Goal: Information Seeking & Learning: Learn about a topic

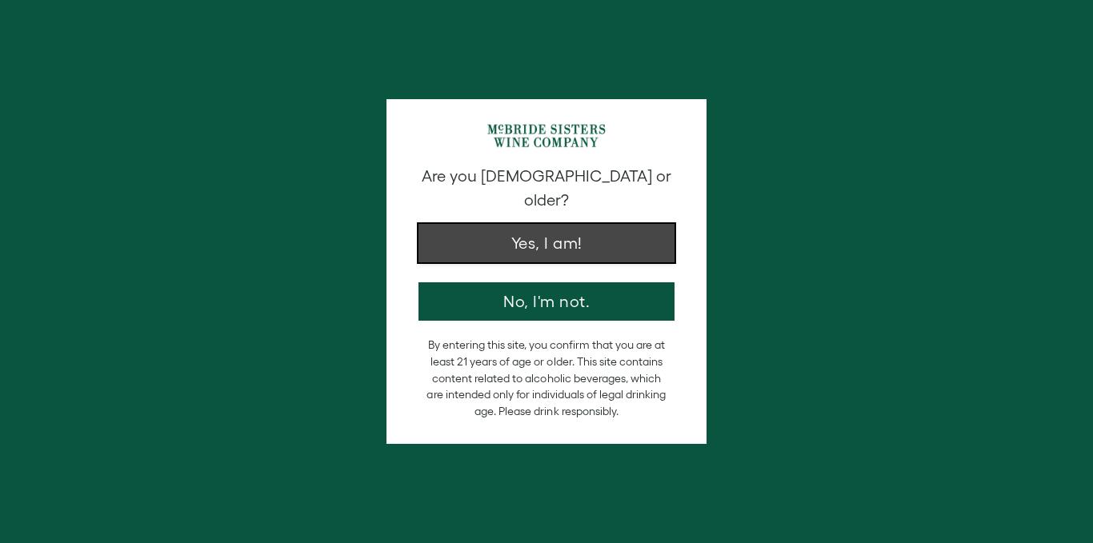
click at [535, 224] on button "Yes, I am!" at bounding box center [546, 243] width 256 height 38
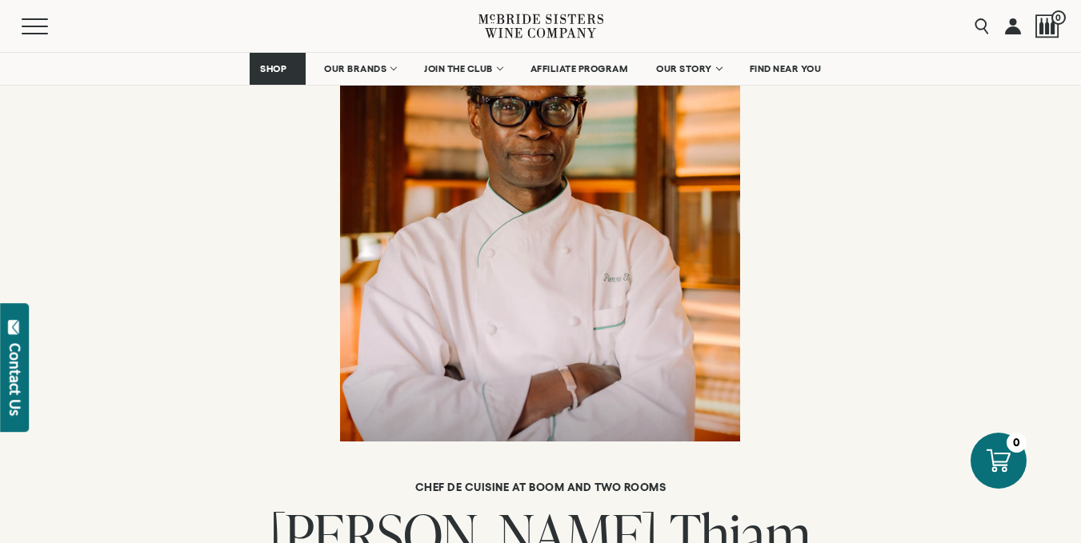
scroll to position [241, 0]
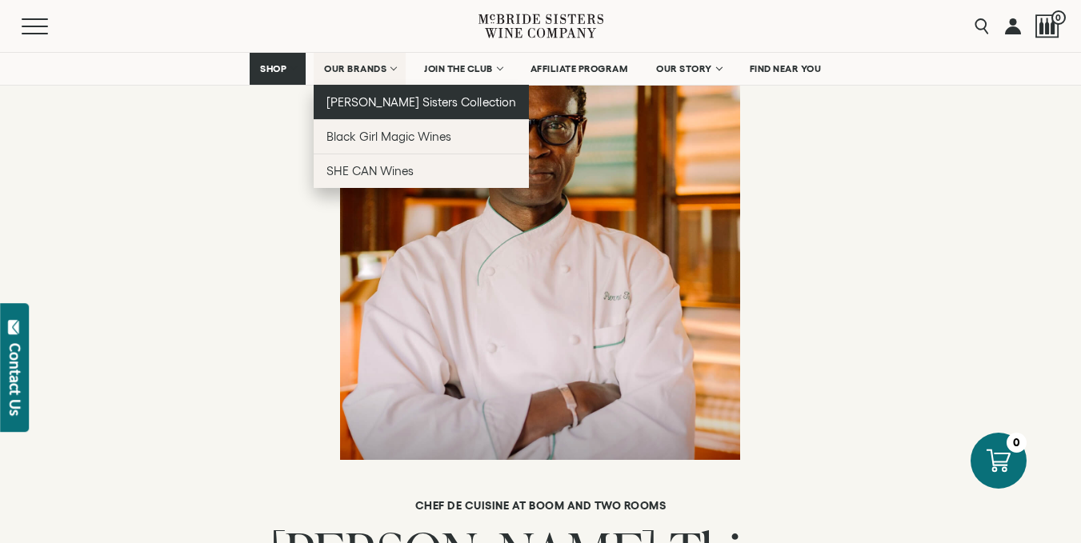
click at [384, 89] on link "[PERSON_NAME] Sisters Collection" at bounding box center [421, 102] width 215 height 34
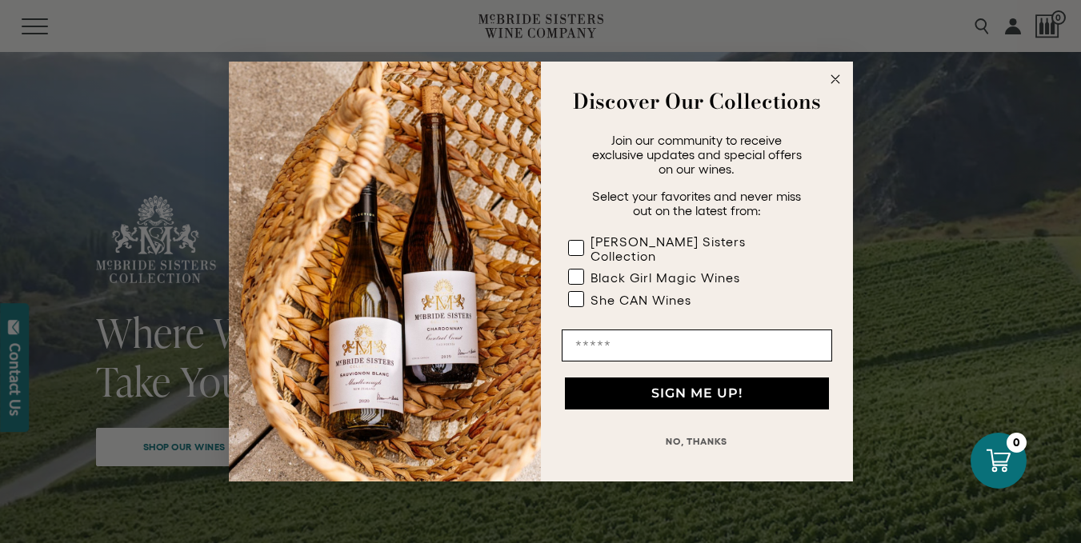
click at [837, 83] on icon "Close dialog" at bounding box center [835, 79] width 8 height 8
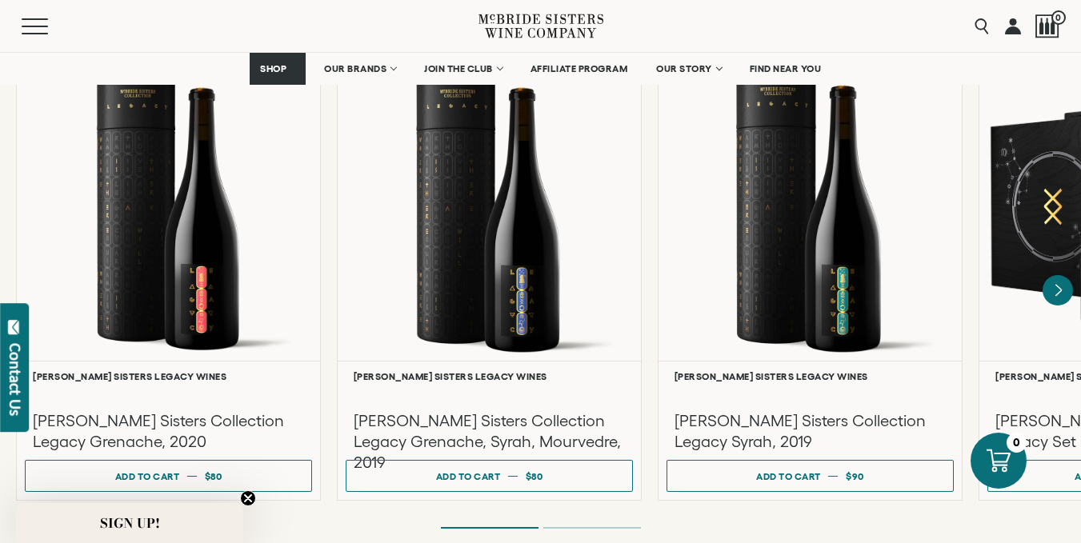
scroll to position [4279, 0]
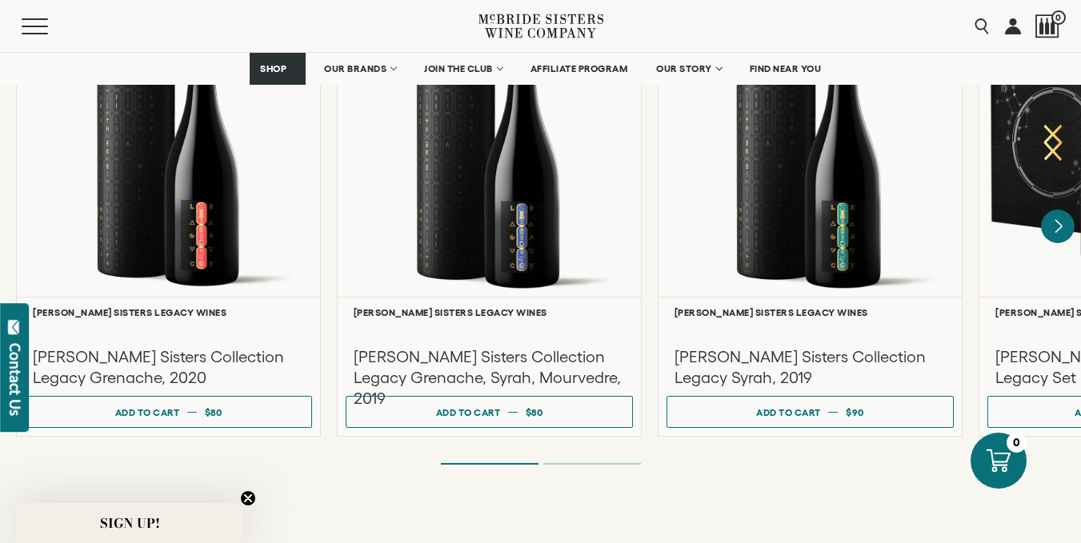
click at [1053, 210] on icon "Next" at bounding box center [1058, 227] width 34 height 34
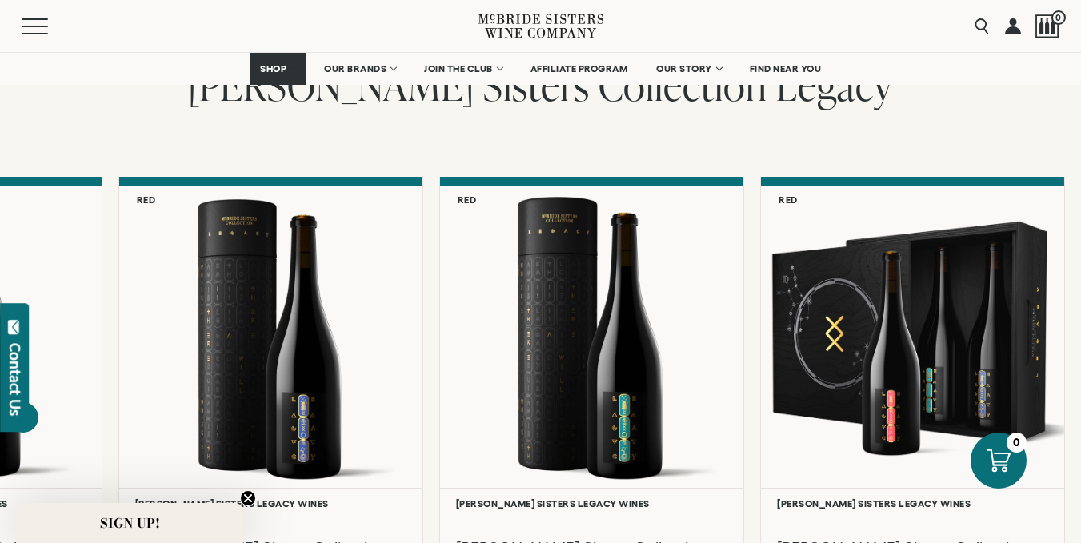
scroll to position [4075, 0]
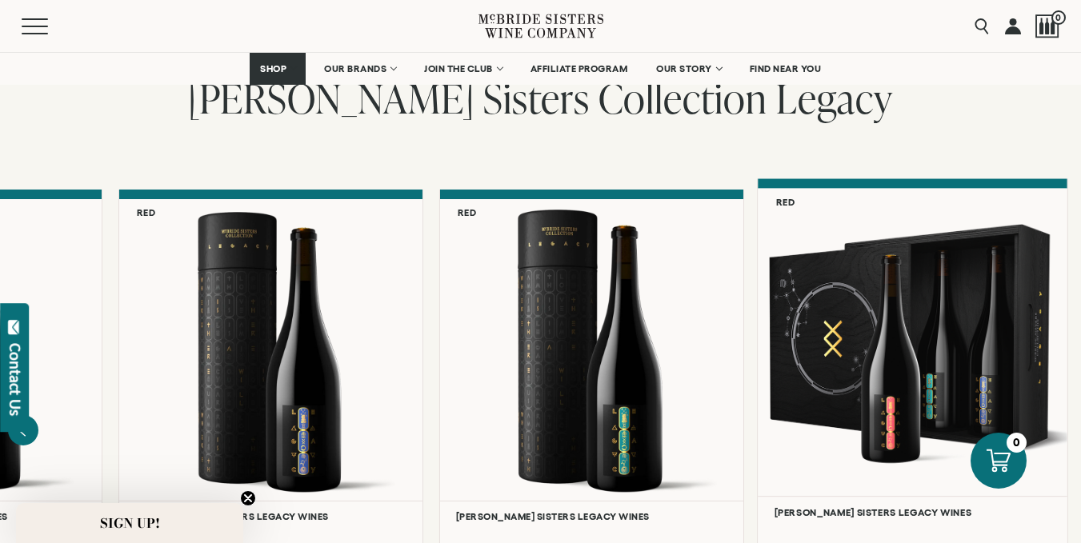
click at [879, 338] on div at bounding box center [913, 343] width 310 height 308
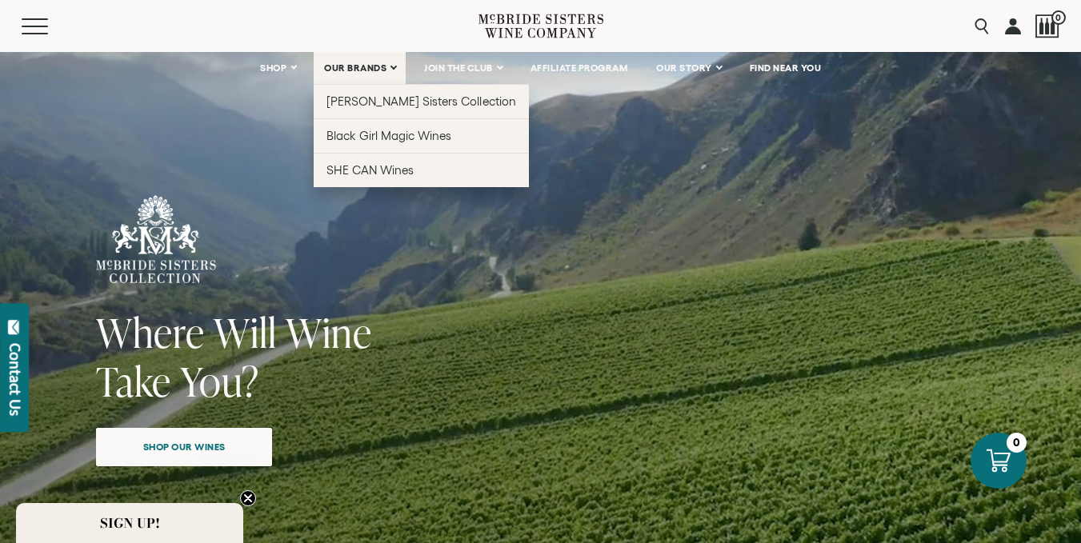
click at [390, 68] on link "OUR BRANDS" at bounding box center [360, 68] width 92 height 32
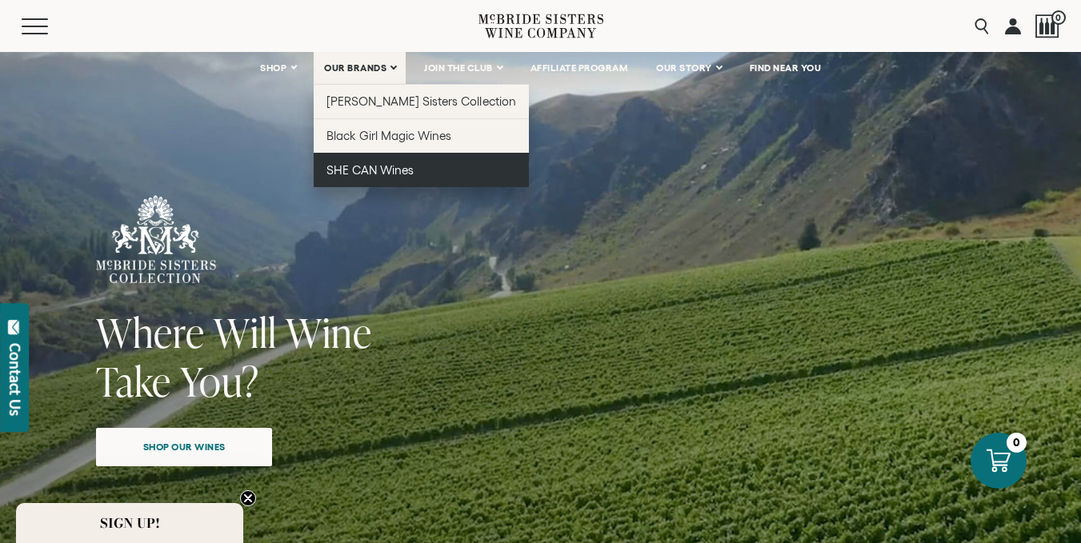
click at [361, 174] on span "SHE CAN Wines" at bounding box center [369, 170] width 87 height 14
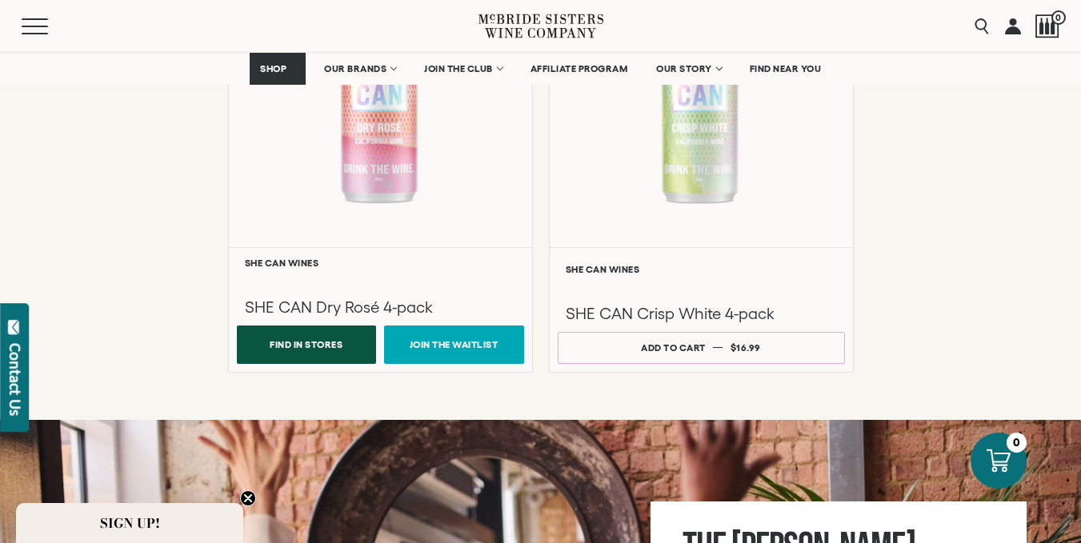
scroll to position [1383, 0]
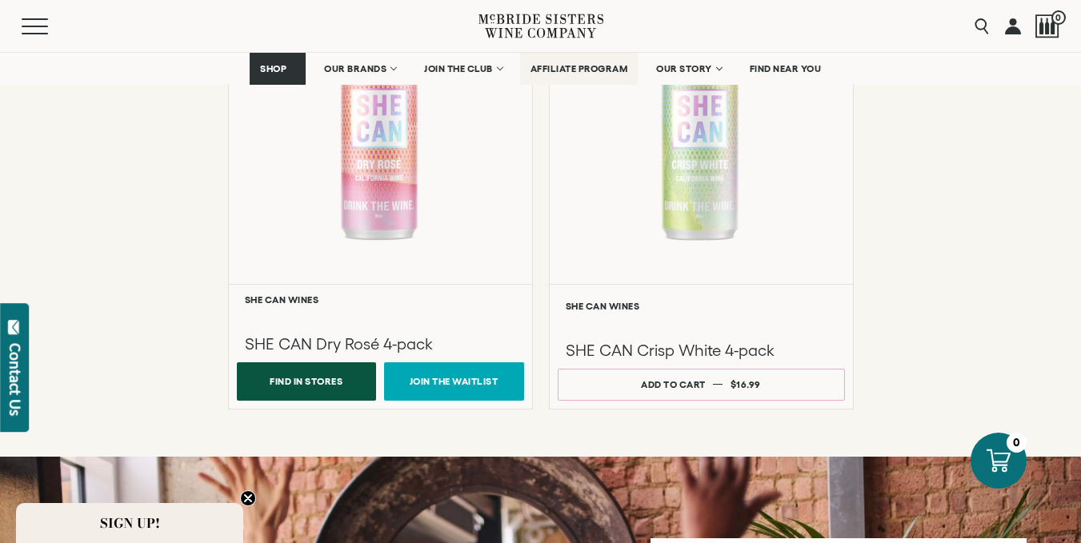
click at [574, 65] on span "AFFILIATE PROGRAM" at bounding box center [580, 68] width 98 height 11
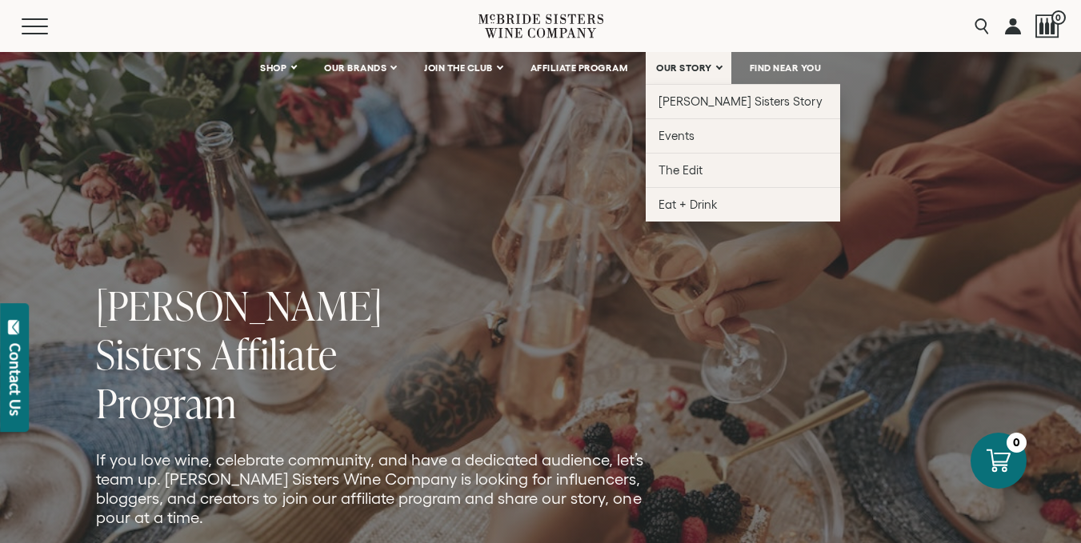
click at [679, 74] on link "OUR STORY" at bounding box center [689, 68] width 86 height 32
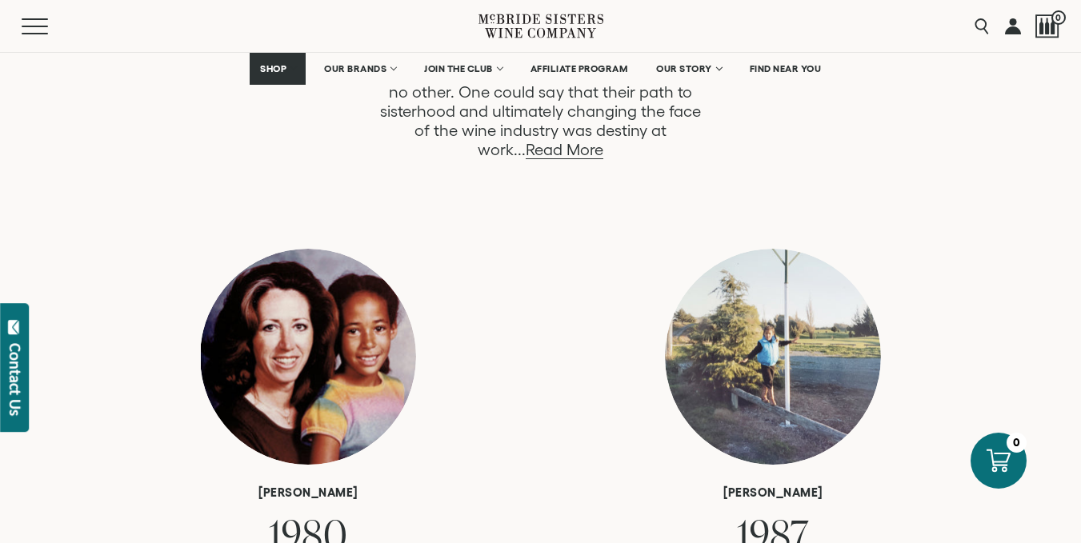
scroll to position [992, 0]
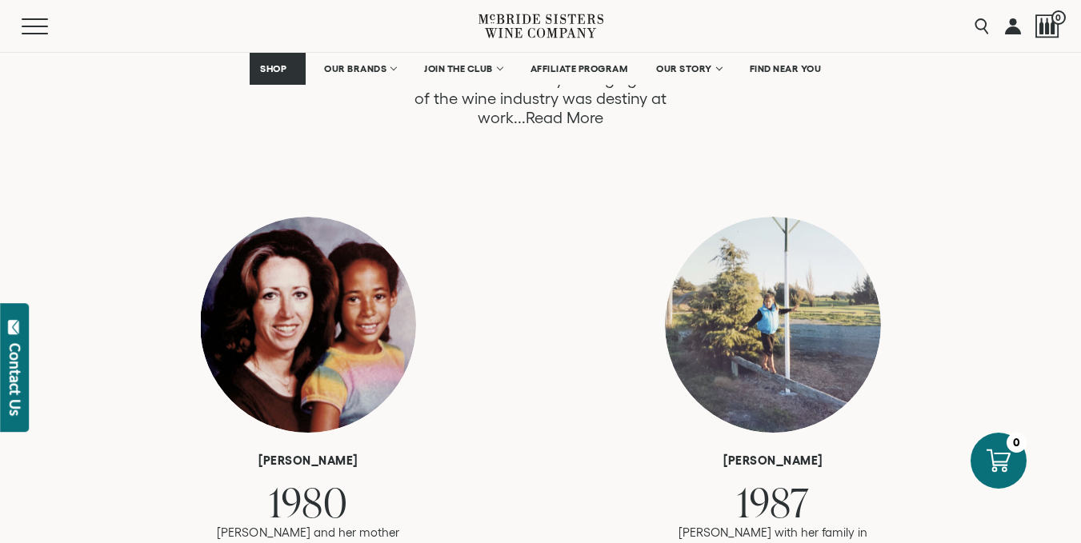
click at [603, 109] on link "Read More" at bounding box center [565, 118] width 78 height 18
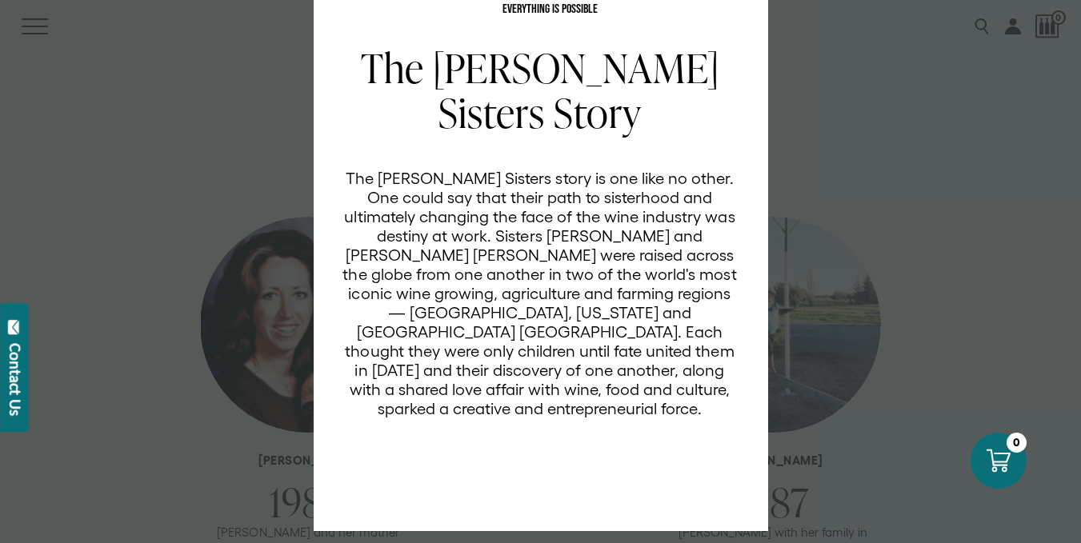
scroll to position [47, 0]
click at [899, 274] on div "EVERYTHING IS POSSIBLE The [PERSON_NAME] Sisters Story The [PERSON_NAME] Sister…" at bounding box center [540, 271] width 1081 height 543
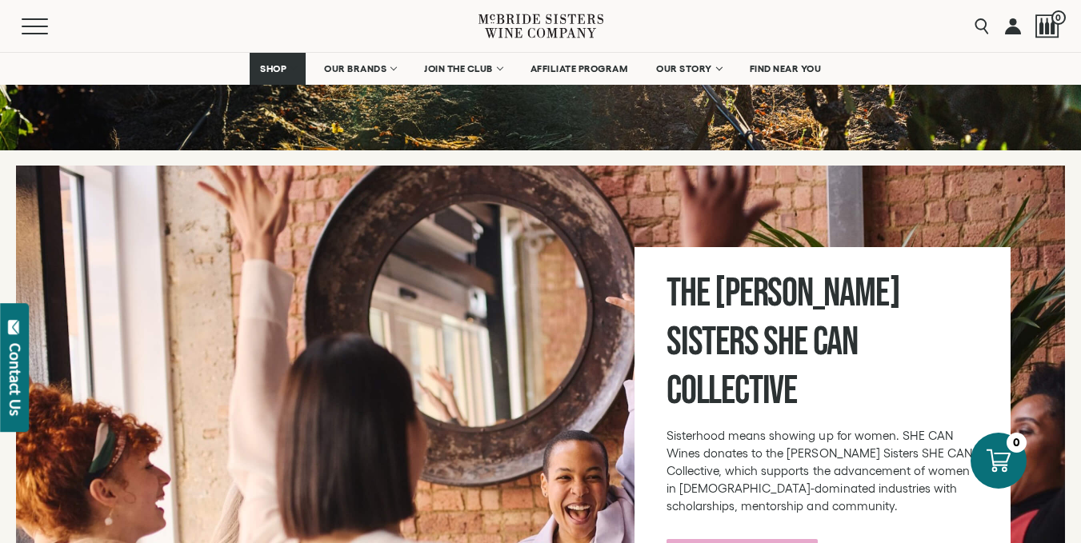
scroll to position [5665, 0]
